Goal: Task Accomplishment & Management: Complete application form

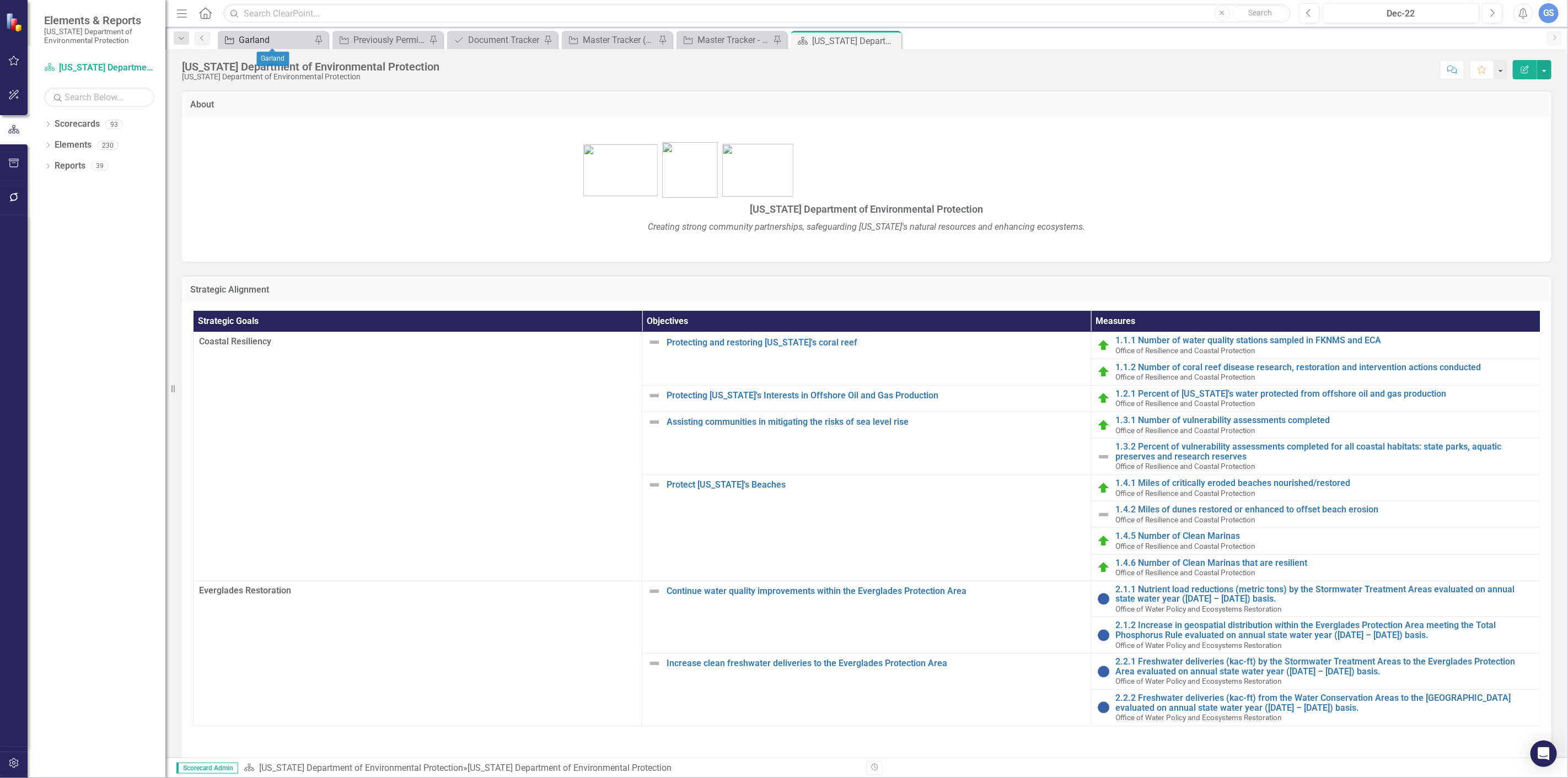
click at [243, 34] on div "Garland" at bounding box center [275, 40] width 73 height 13
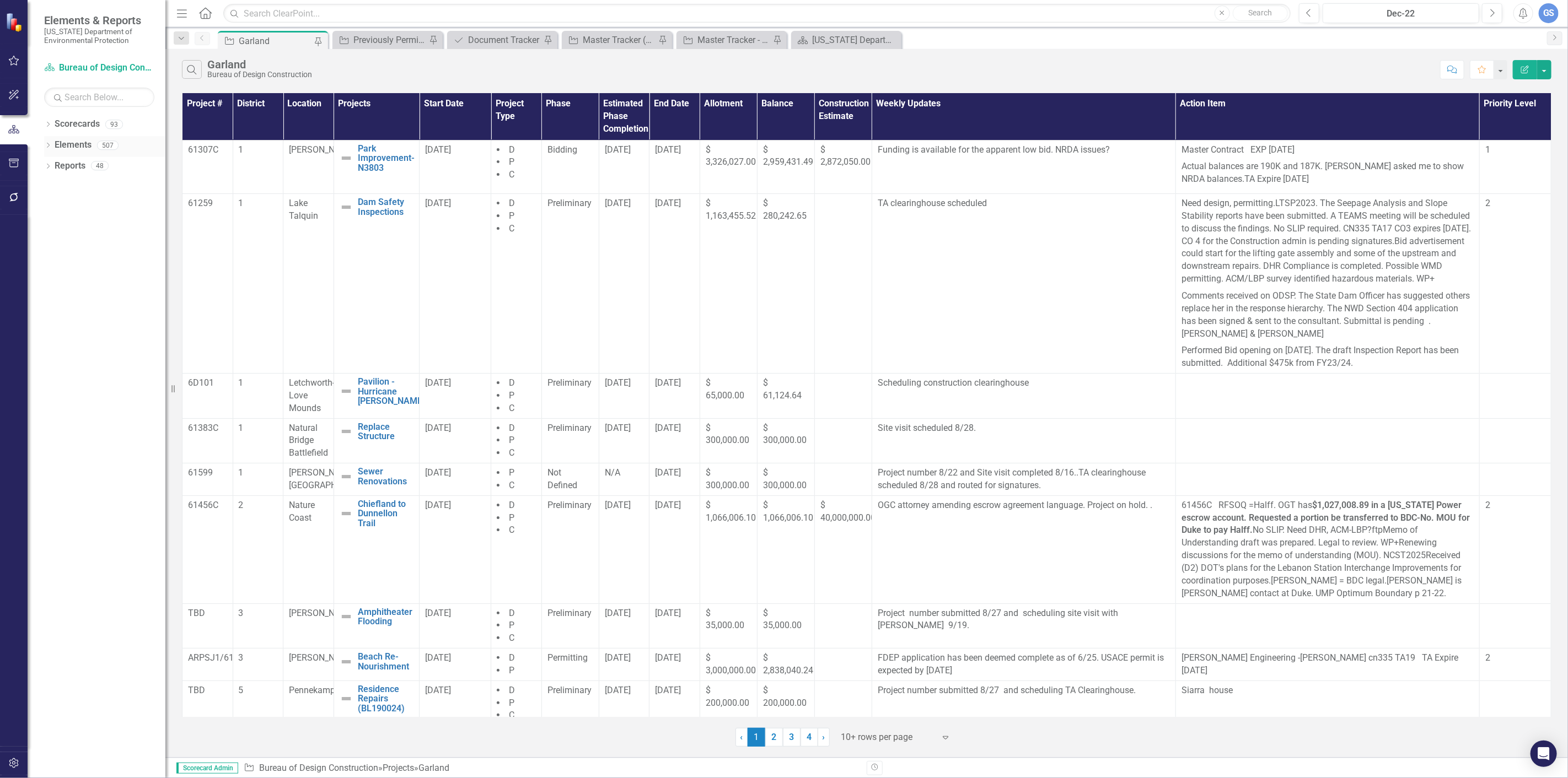
click at [48, 138] on div "Dropdown Elements 507" at bounding box center [104, 146] width 121 height 21
click at [50, 144] on icon "Dropdown" at bounding box center [48, 146] width 8 height 6
click at [95, 202] on link "Project Projects" at bounding box center [84, 208] width 47 height 13
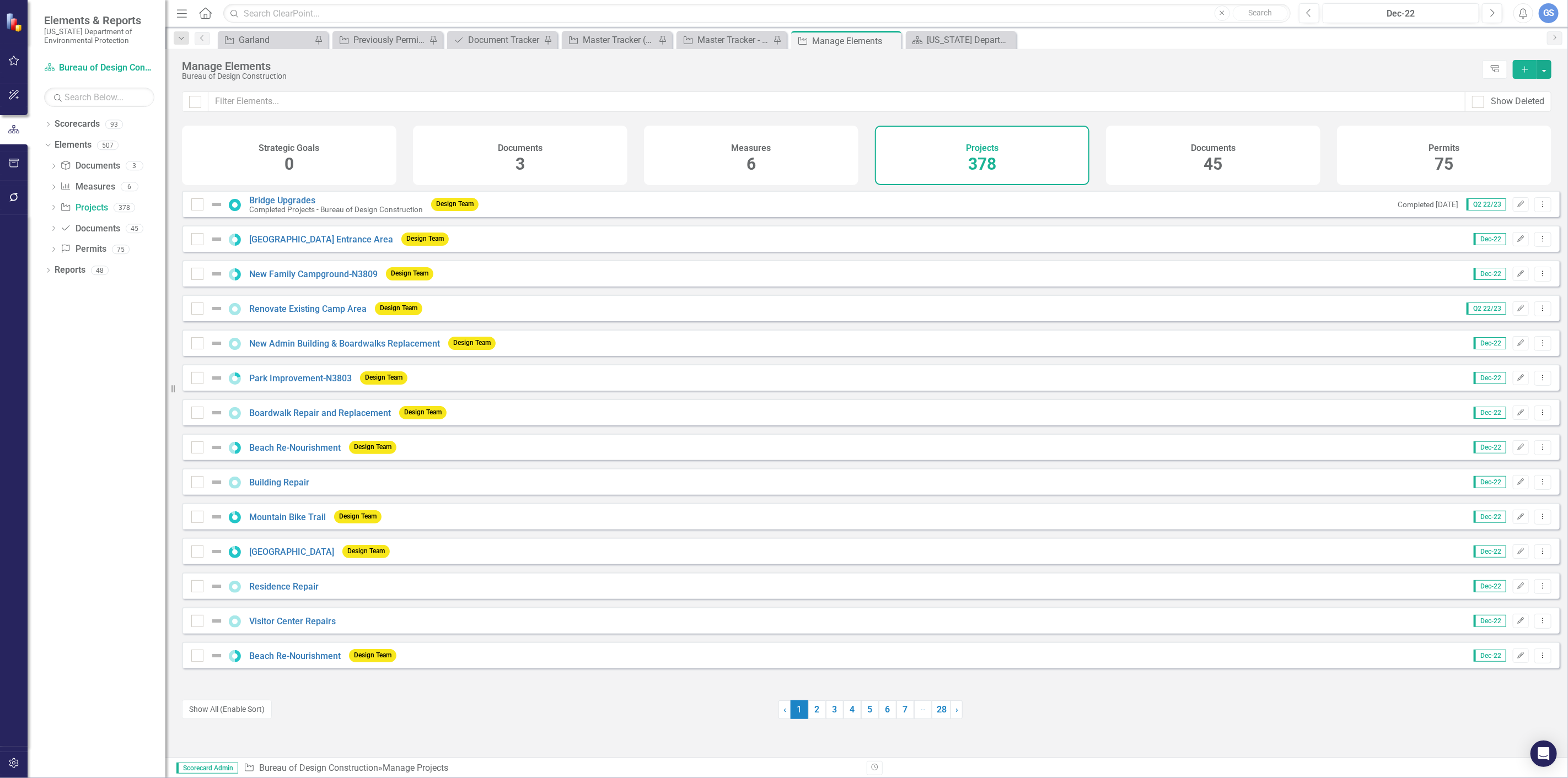
click at [964, 151] on div "Projects 378" at bounding box center [981, 155] width 214 height 59
click at [985, 156] on span "378" at bounding box center [982, 164] width 28 height 19
click at [981, 156] on span "378" at bounding box center [982, 164] width 28 height 19
click at [1522, 66] on icon "Add" at bounding box center [1525, 70] width 10 height 8
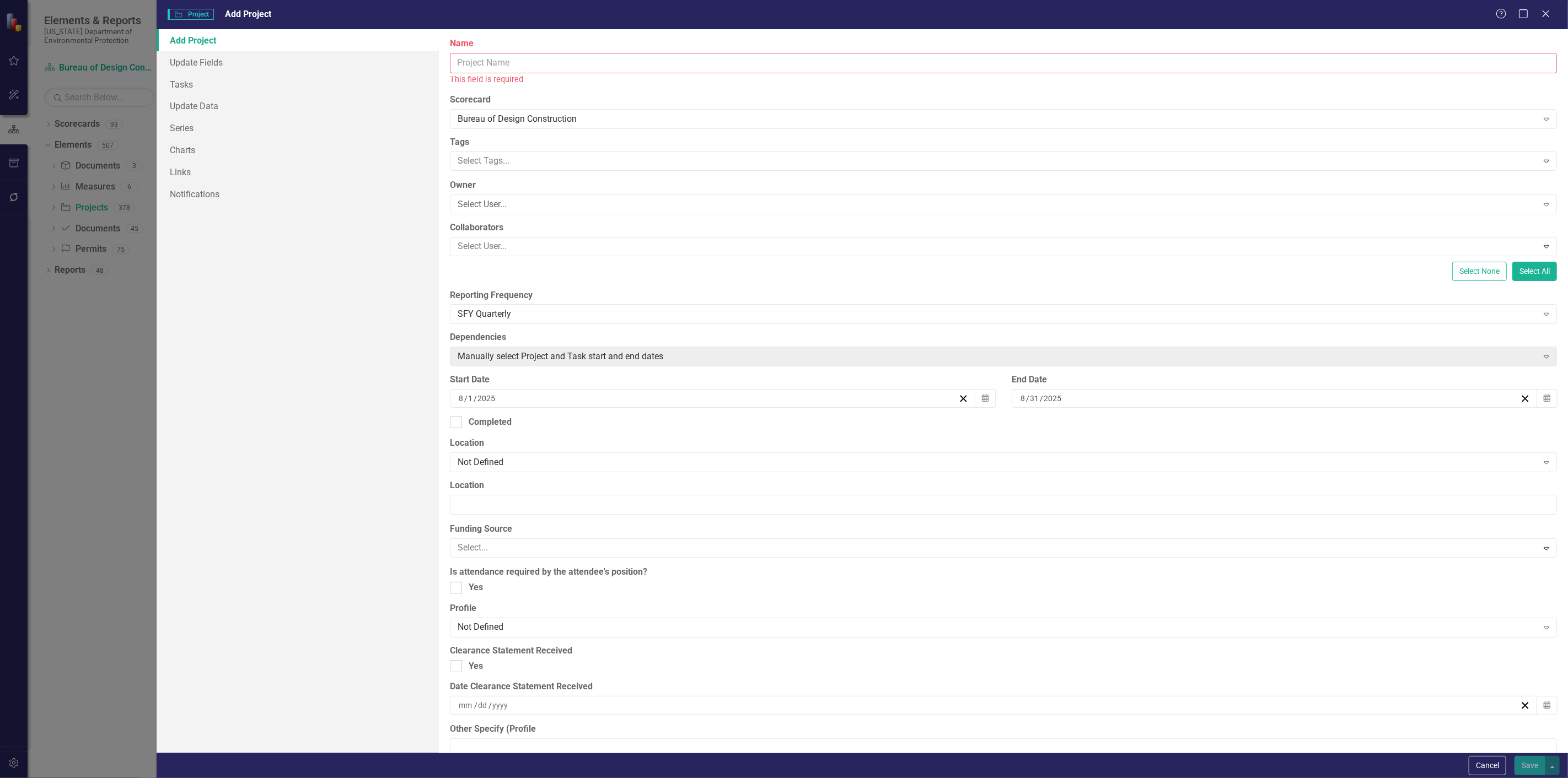
click at [472, 61] on input "Name" at bounding box center [1003, 63] width 1107 height 21
click at [1547, 13] on icon "Close" at bounding box center [1545, 13] width 13 height 10
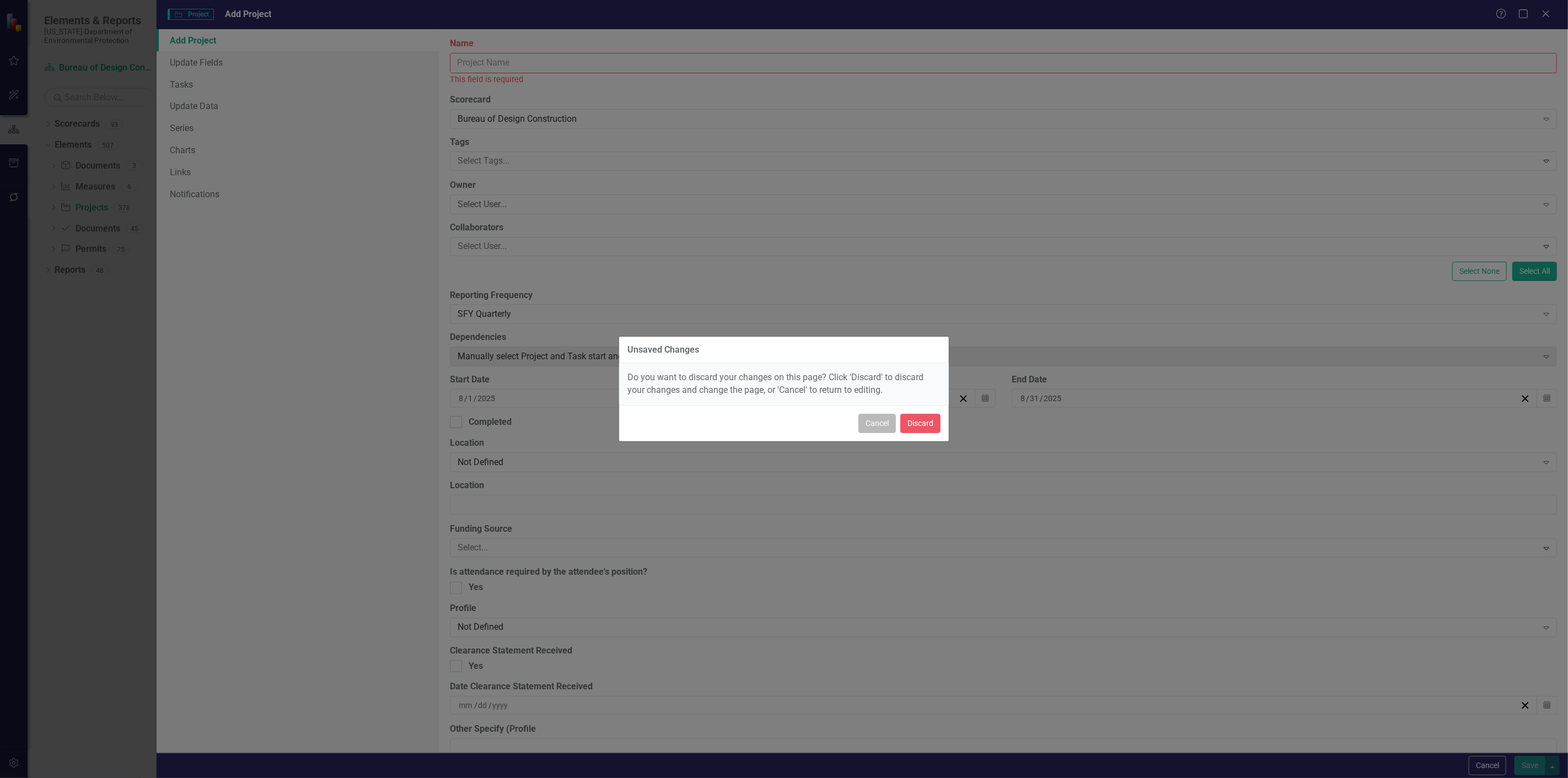
click at [875, 419] on button "Cancel" at bounding box center [876, 424] width 37 height 19
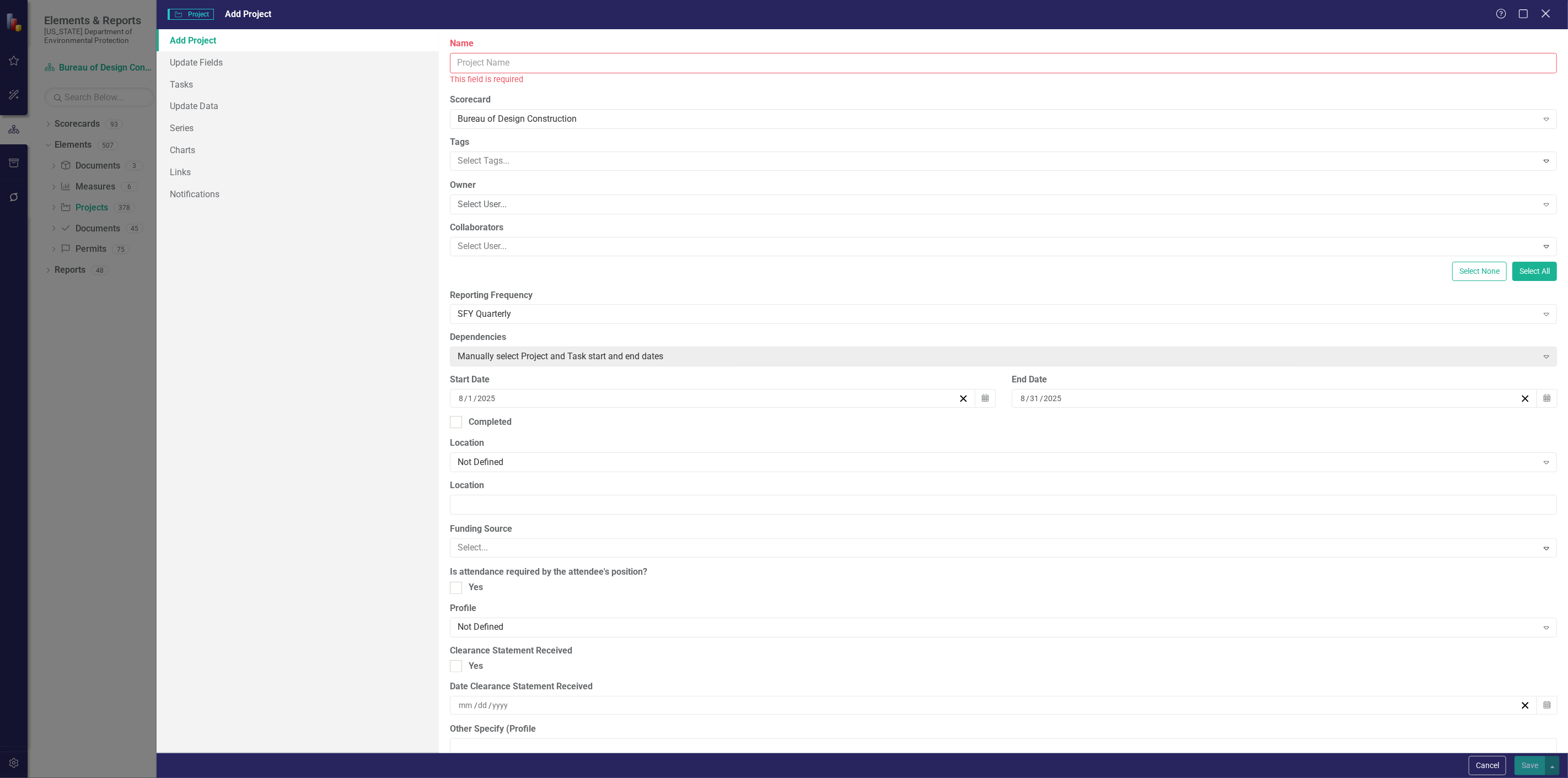
click at [1540, 10] on icon "Close" at bounding box center [1545, 13] width 13 height 10
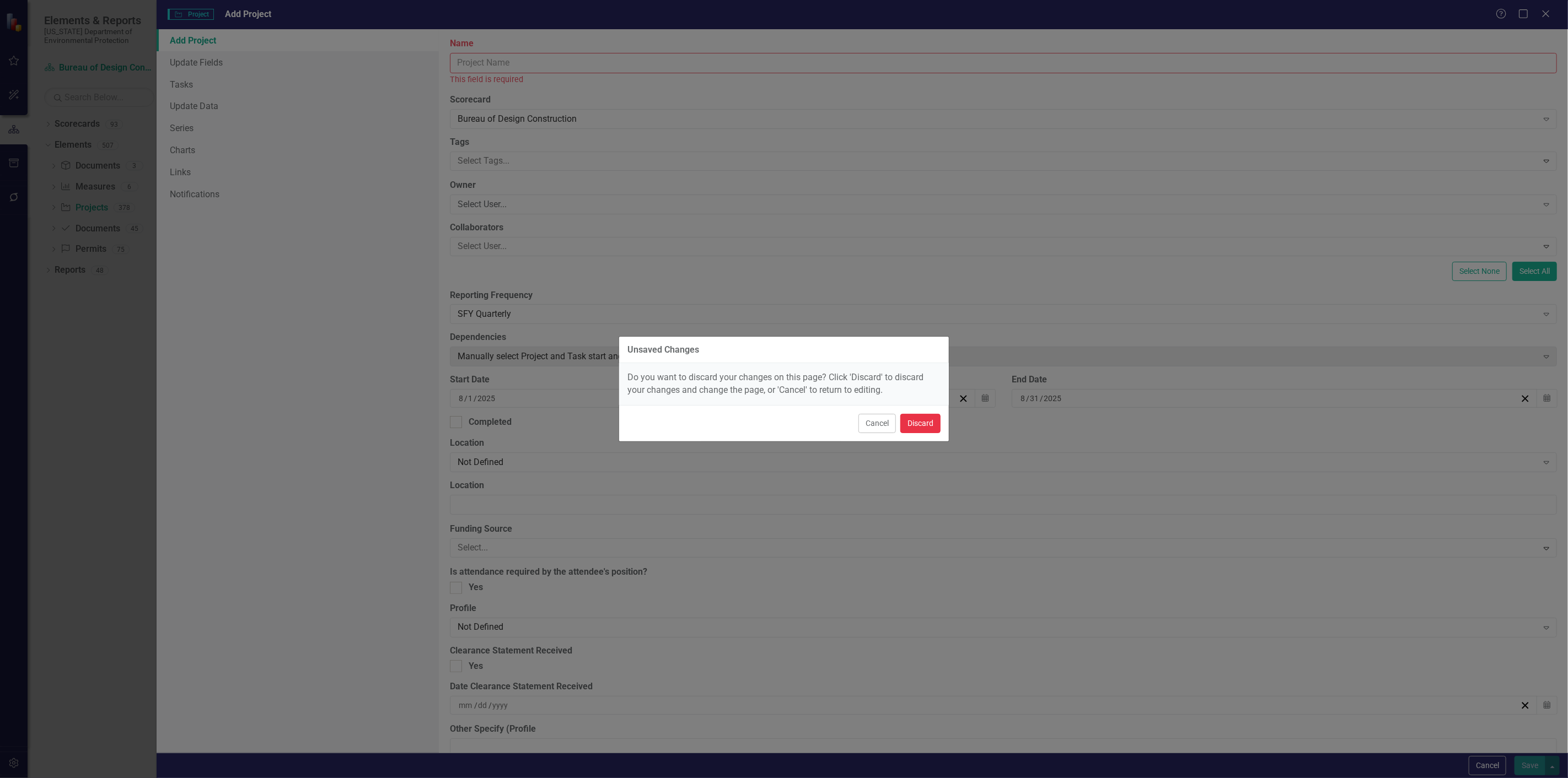
click at [909, 425] on button "Discard" at bounding box center [920, 424] width 40 height 19
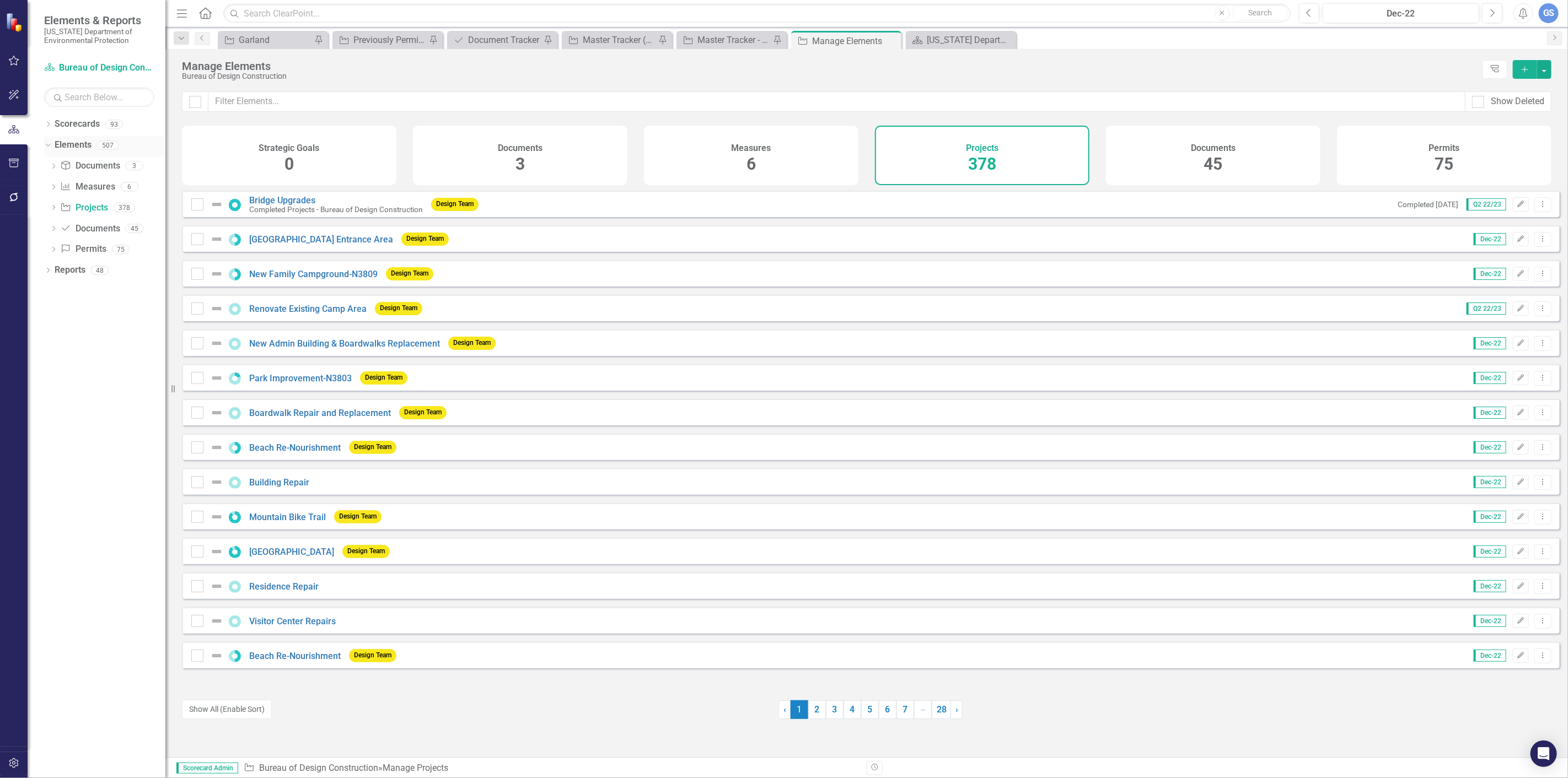
click at [44, 142] on icon "Dropdown" at bounding box center [47, 145] width 6 height 8
click at [48, 139] on div "Dropdown Elements 507" at bounding box center [104, 146] width 121 height 21
click at [75, 140] on link "Elements" at bounding box center [73, 145] width 37 height 13
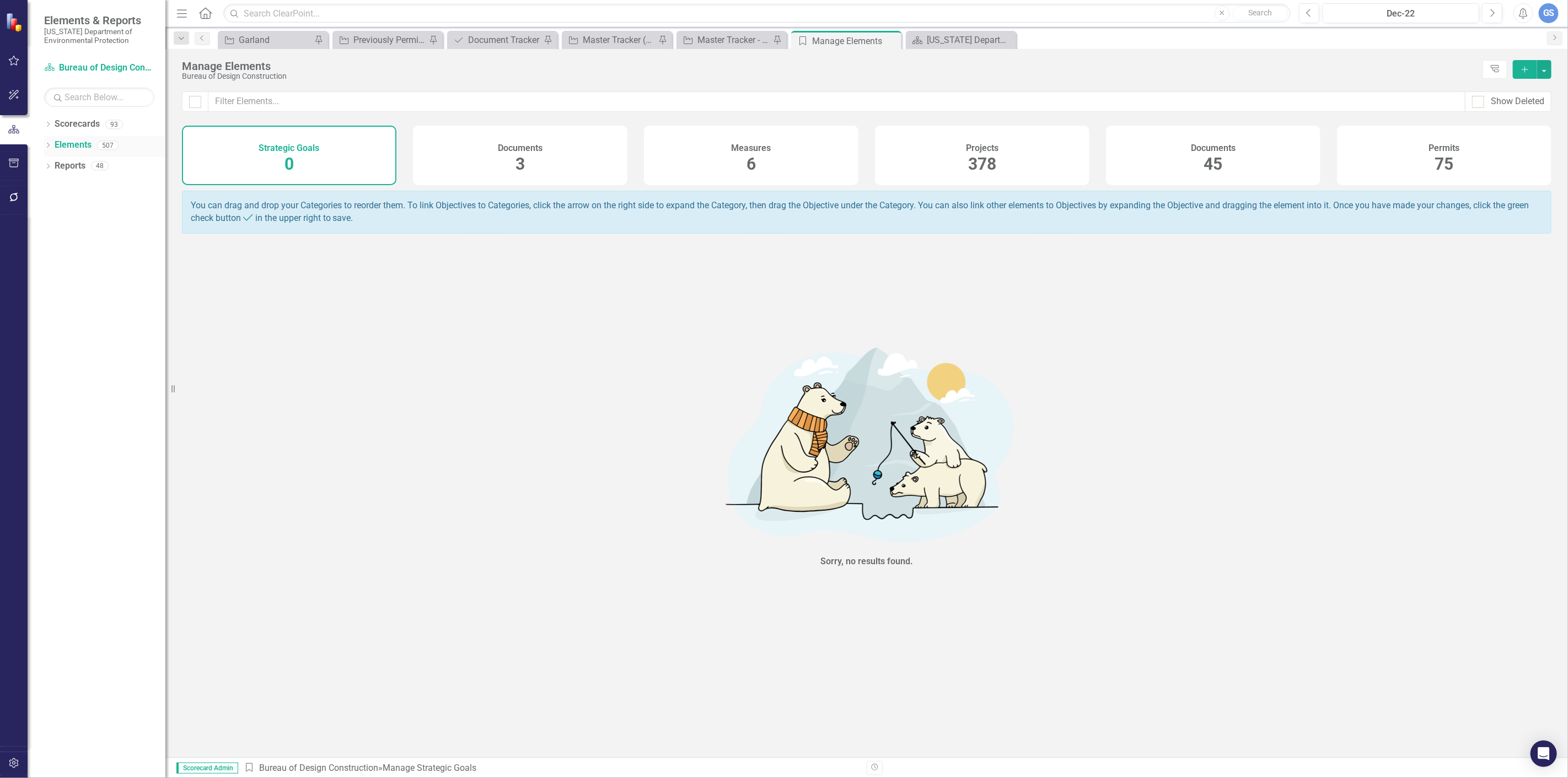
click at [75, 140] on link "Elements" at bounding box center [73, 145] width 37 height 13
click at [46, 142] on div "Dropdown" at bounding box center [48, 147] width 8 height 9
click at [87, 202] on link "Project Projects" at bounding box center [84, 208] width 47 height 13
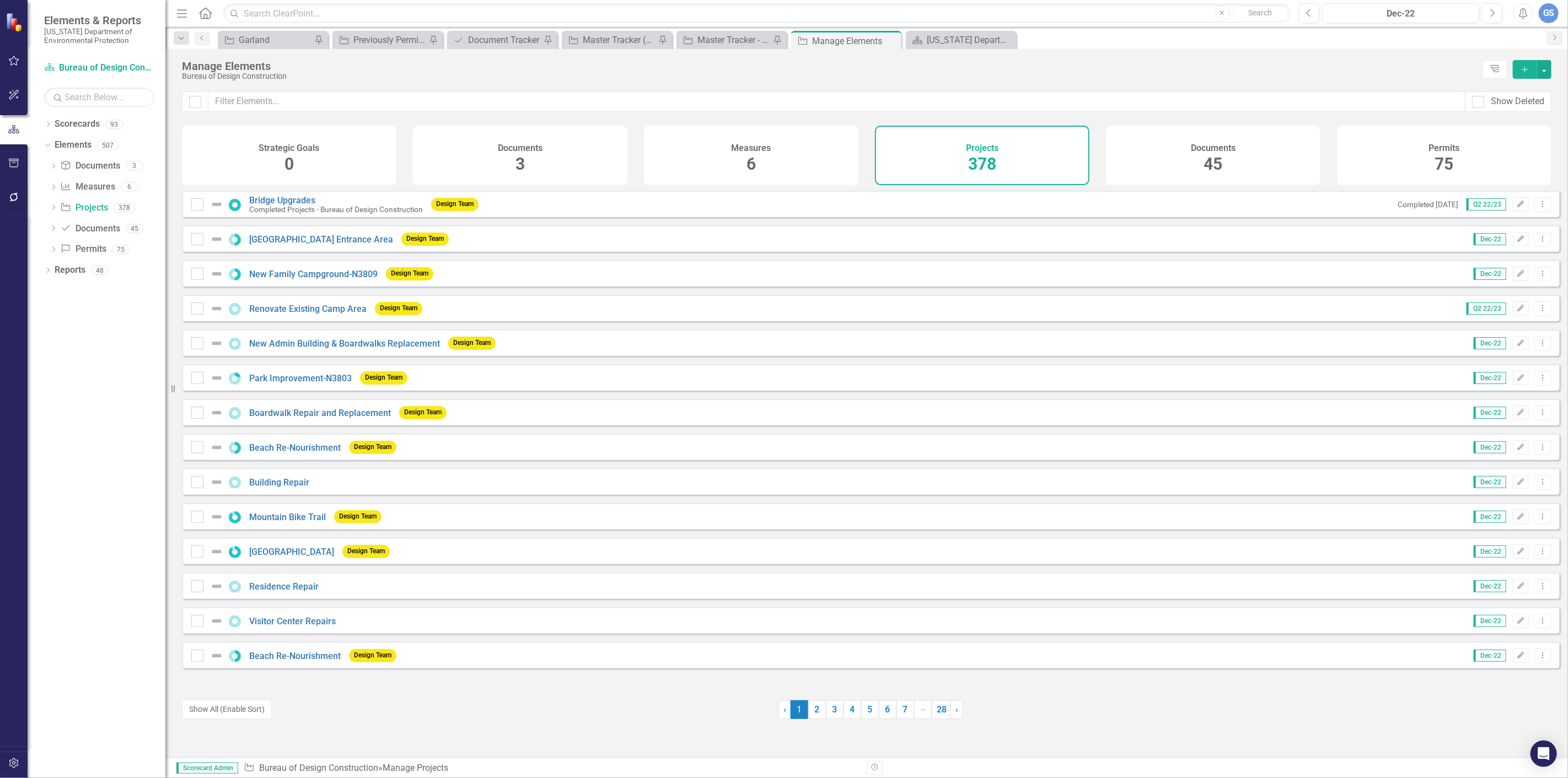
click at [985, 154] on span "378" at bounding box center [982, 164] width 28 height 19
click at [992, 143] on h4 "Projects" at bounding box center [981, 148] width 32 height 10
click at [1022, 153] on div "Projects 378" at bounding box center [981, 155] width 214 height 59
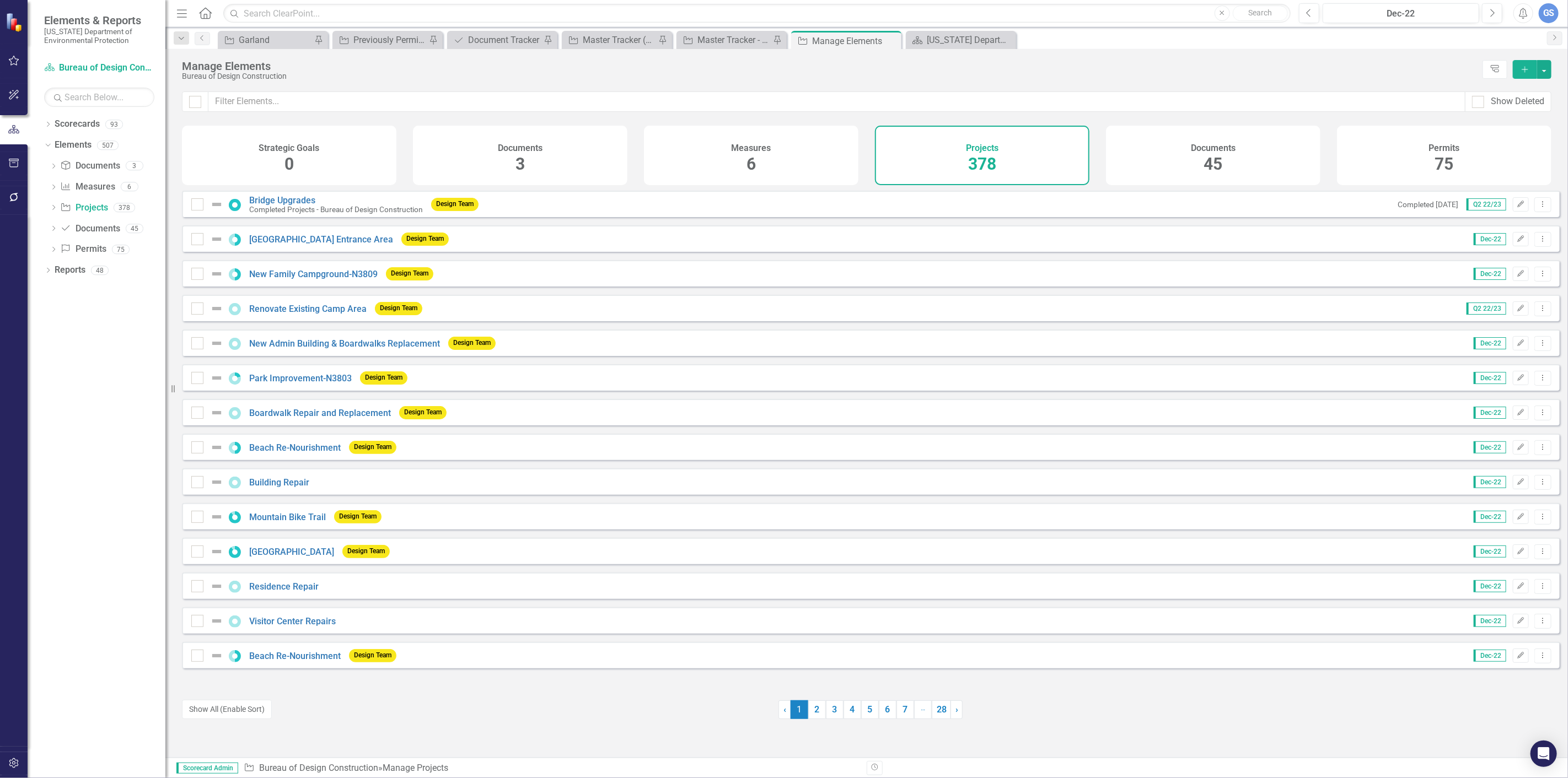
click at [1523, 66] on icon "Add" at bounding box center [1525, 70] width 10 height 8
